Goal: Task Accomplishment & Management: Manage account settings

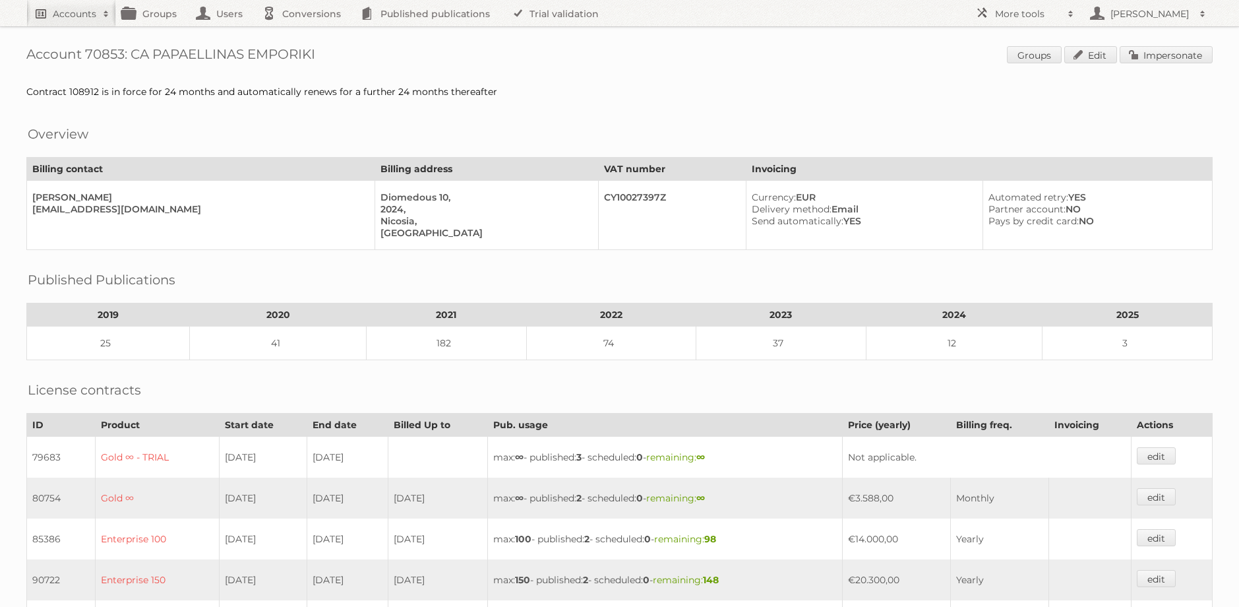
click at [55, 5] on link "Accounts" at bounding box center [71, 13] width 90 height 26
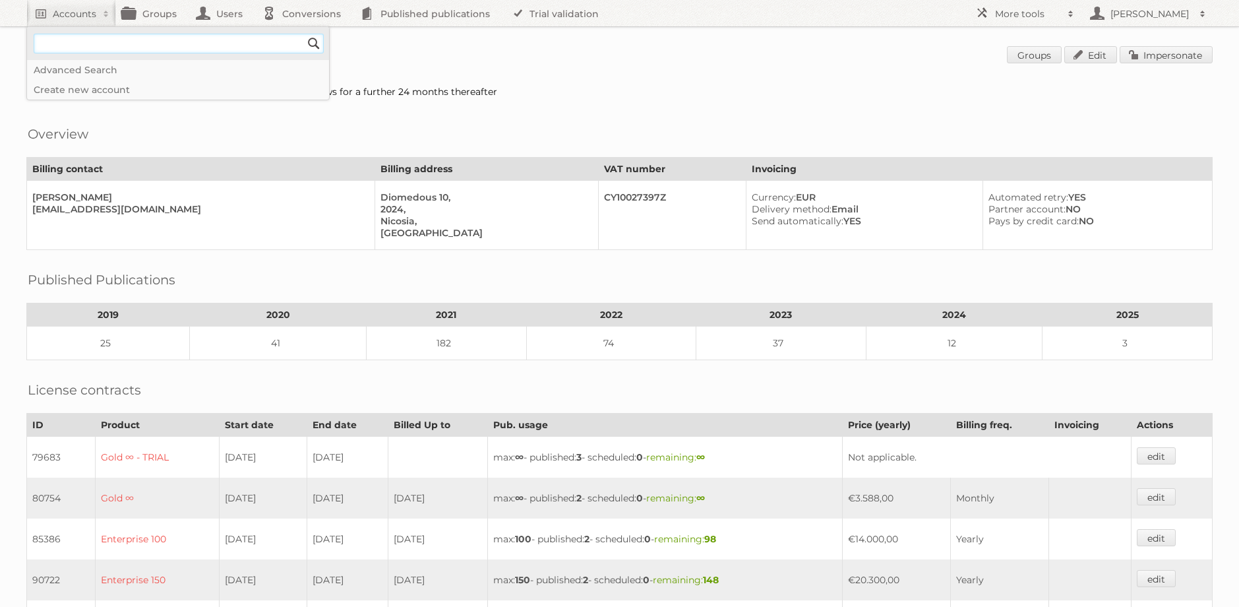
click at [86, 43] on input"] "text" at bounding box center [179, 44] width 290 height 20
paste input"] "SOFTSWISS"
type input"] "SOFTSWISS"
click at [304, 34] on input "Search" at bounding box center [314, 44] width 20 height 20
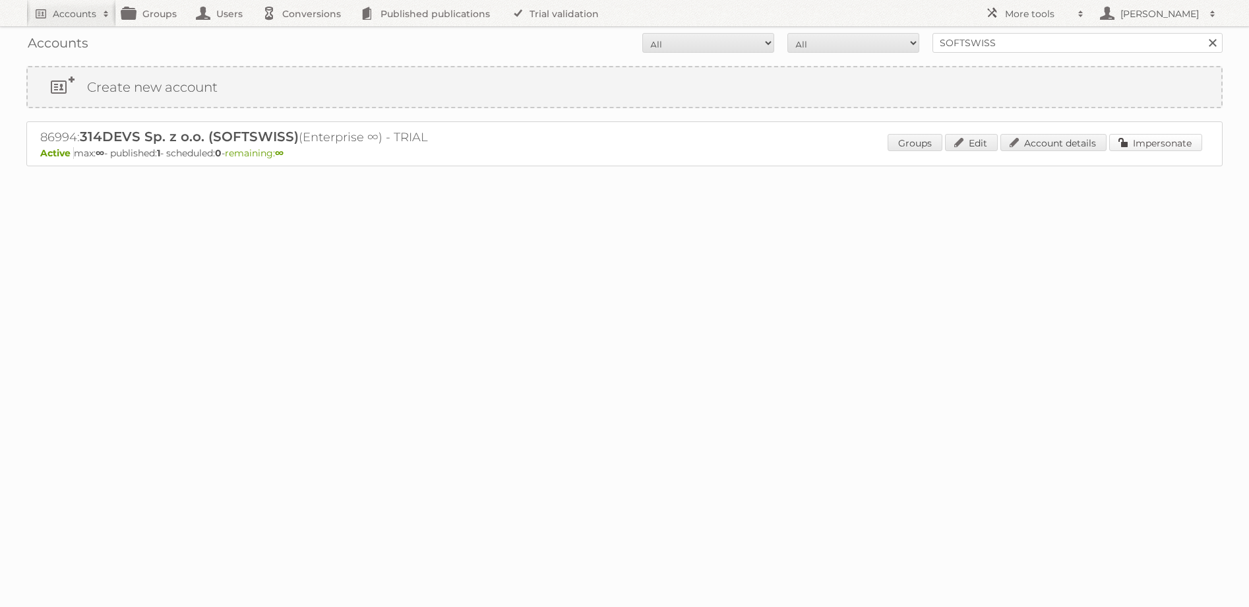
click at [1173, 146] on link "Impersonate" at bounding box center [1155, 142] width 93 height 17
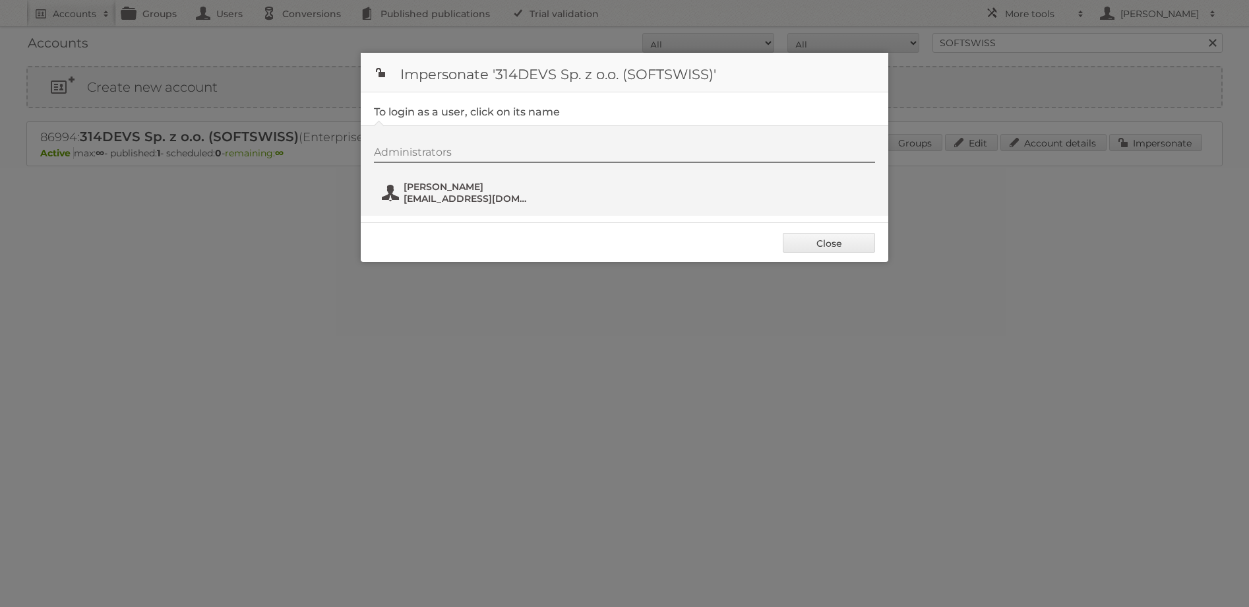
click at [452, 188] on span "[PERSON_NAME]" at bounding box center [468, 187] width 128 height 12
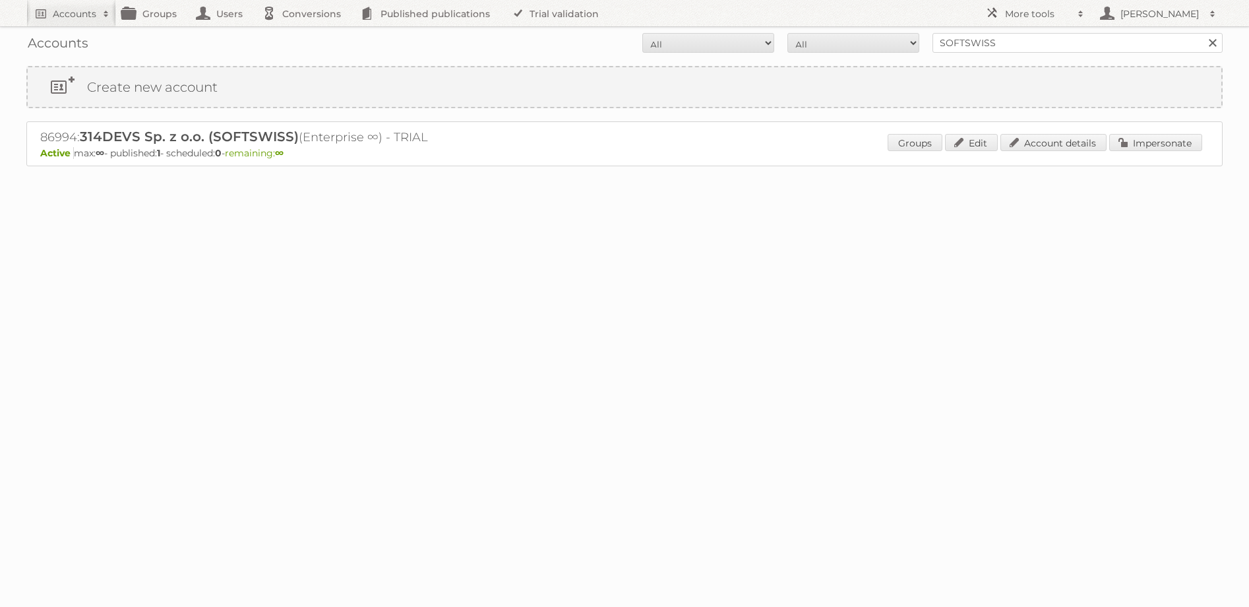
click at [251, 137] on span "314DEVS Sp. z o.o. (SOFTSWISS)" at bounding box center [189, 137] width 219 height 16
copy span "SOFTSWISS"
